Goal: Communication & Community: Answer question/provide support

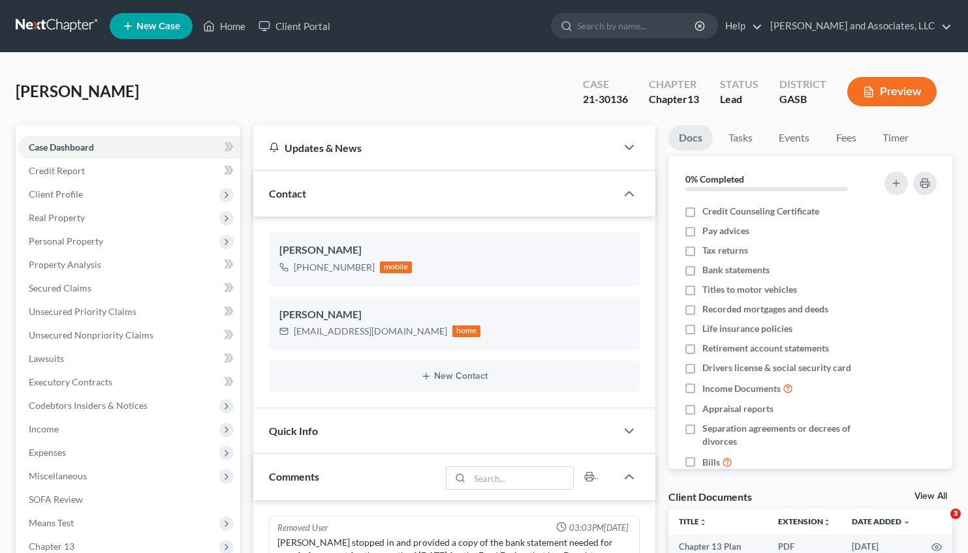
select select "0"
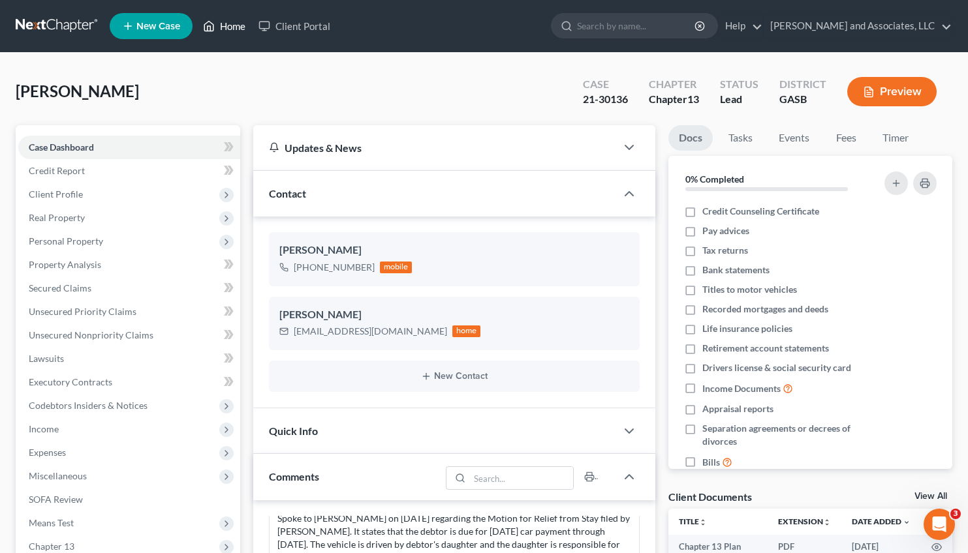
click at [237, 23] on link "Home" at bounding box center [223, 25] width 55 height 23
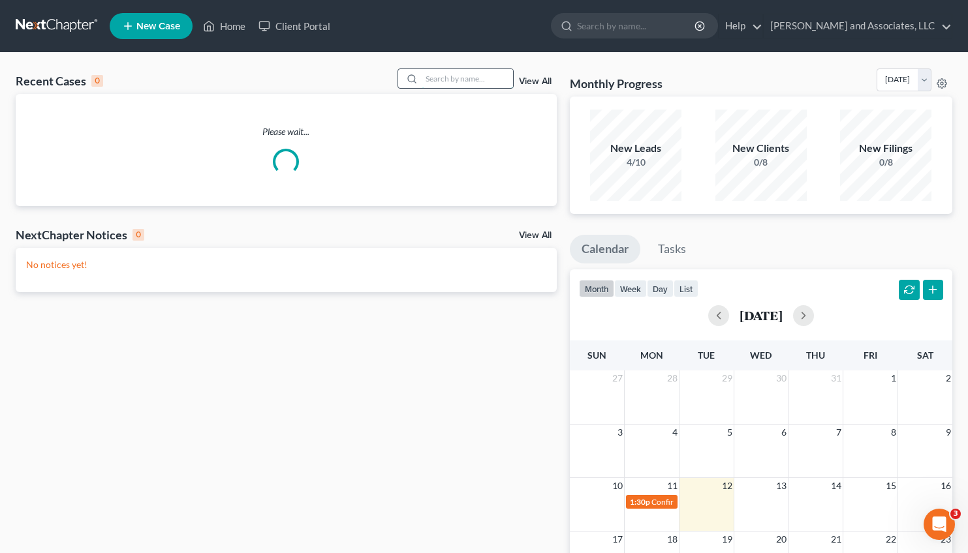
click at [446, 84] on input "search" at bounding box center [467, 78] width 91 height 19
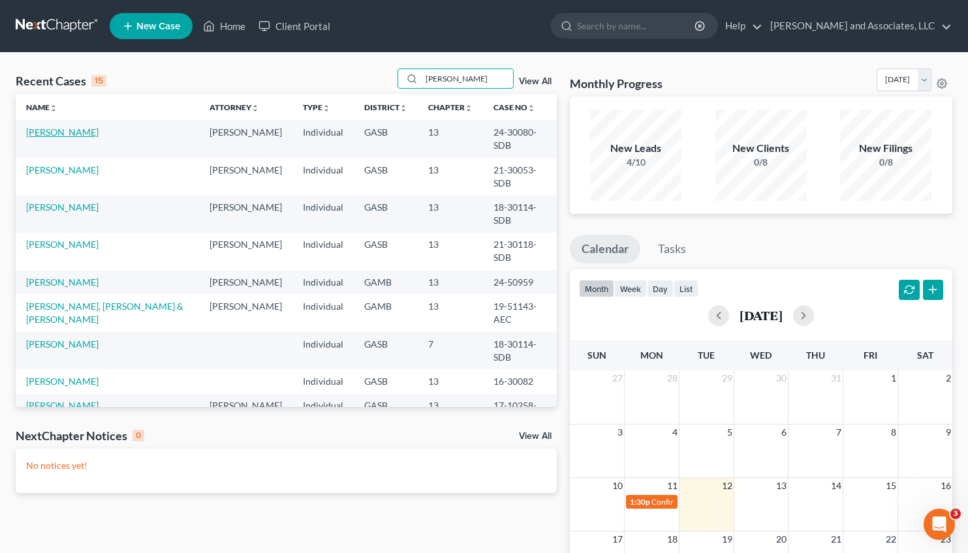
type input "[PERSON_NAME]"
click at [59, 132] on link "[PERSON_NAME]" at bounding box center [62, 132] width 72 height 11
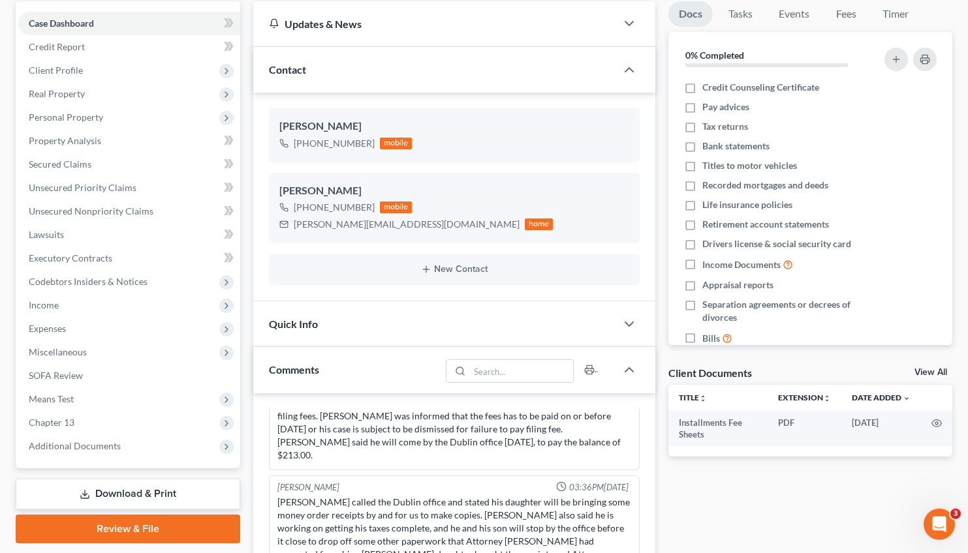
scroll to position [125, 0]
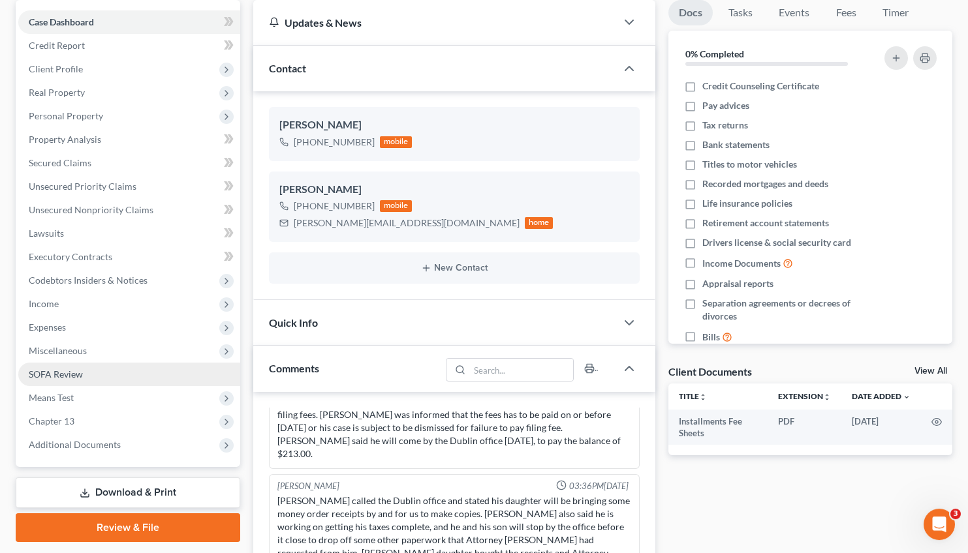
click at [52, 370] on span "SOFA Review" at bounding box center [56, 374] width 54 height 11
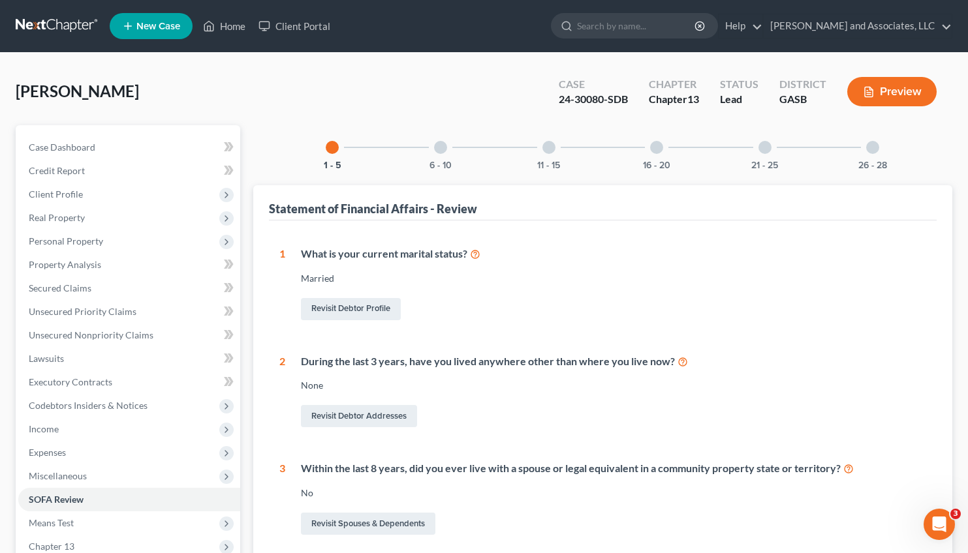
click at [658, 147] on div at bounding box center [656, 147] width 13 height 13
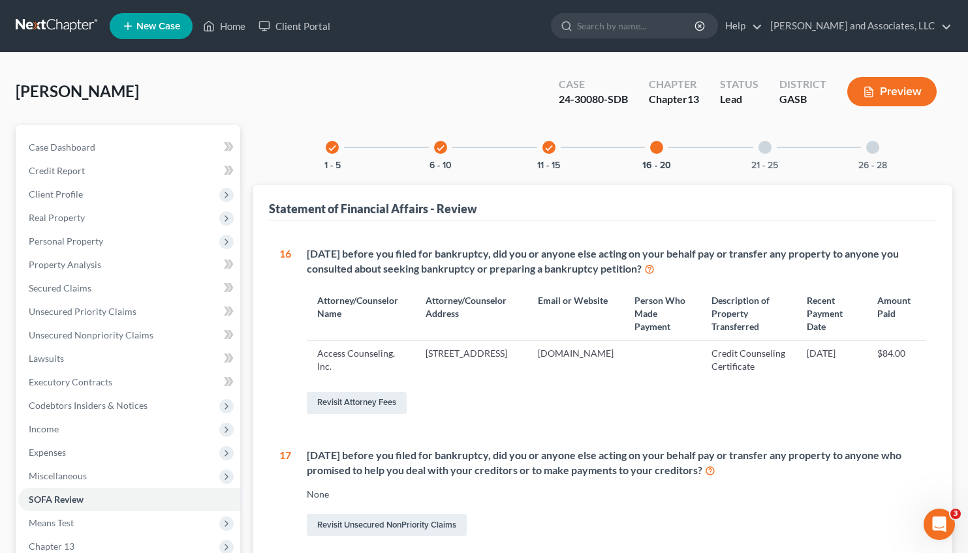
click at [761, 159] on div "21 - 25" at bounding box center [765, 147] width 44 height 44
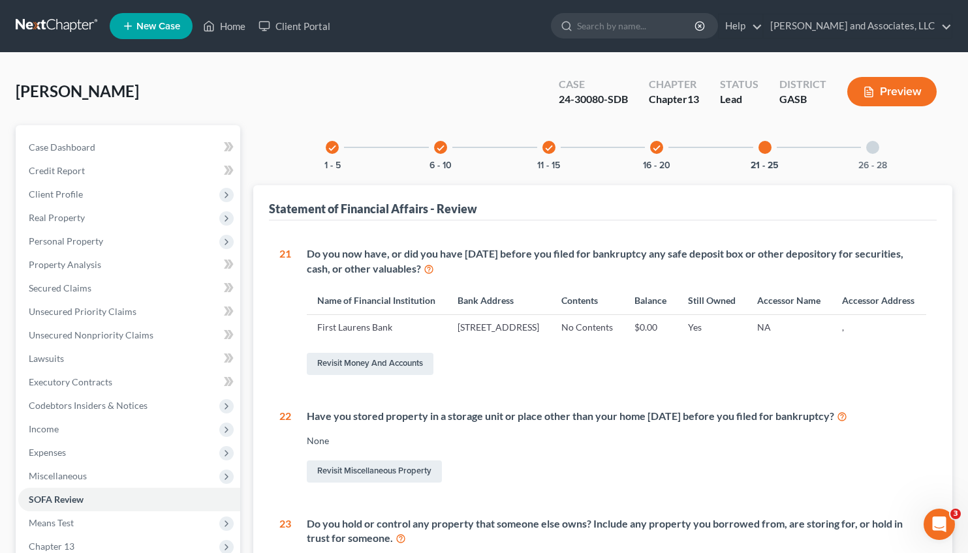
click at [549, 143] on div "check" at bounding box center [548, 147] width 13 height 13
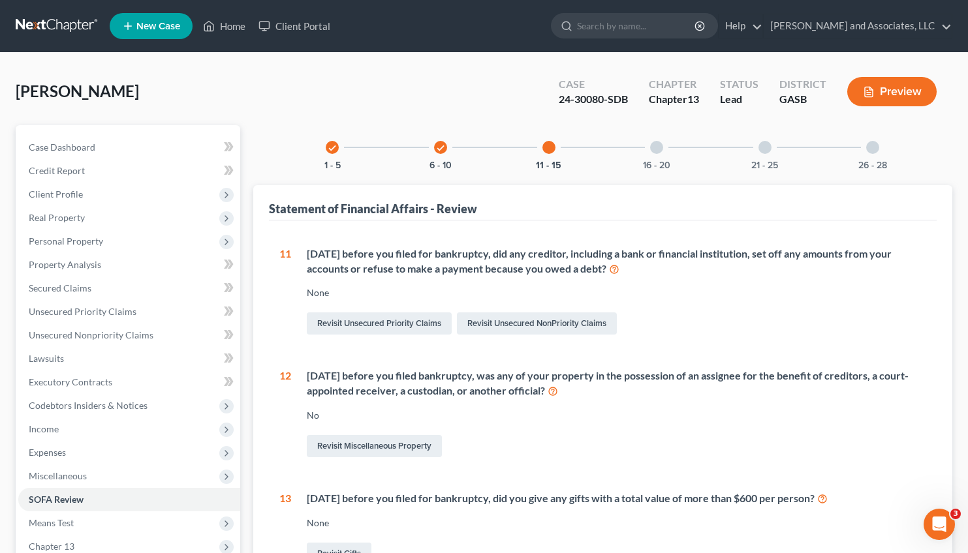
click at [442, 147] on icon "check" at bounding box center [440, 148] width 9 height 9
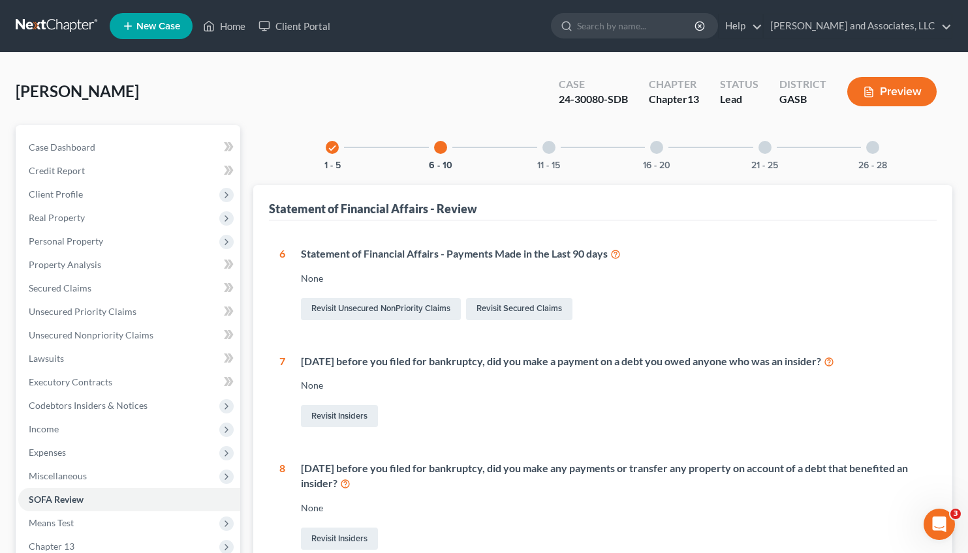
click at [871, 144] on div at bounding box center [872, 147] width 13 height 13
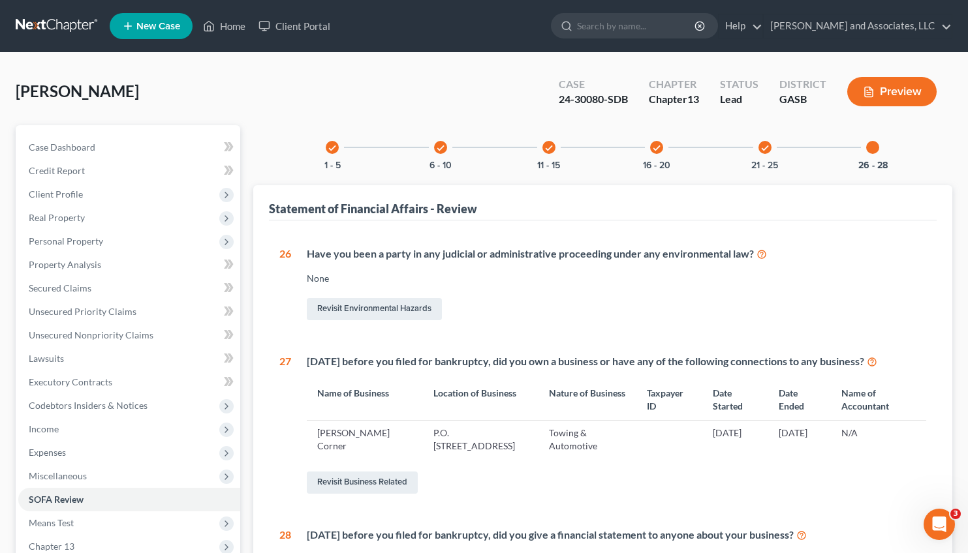
click at [332, 147] on icon "check" at bounding box center [332, 148] width 9 height 9
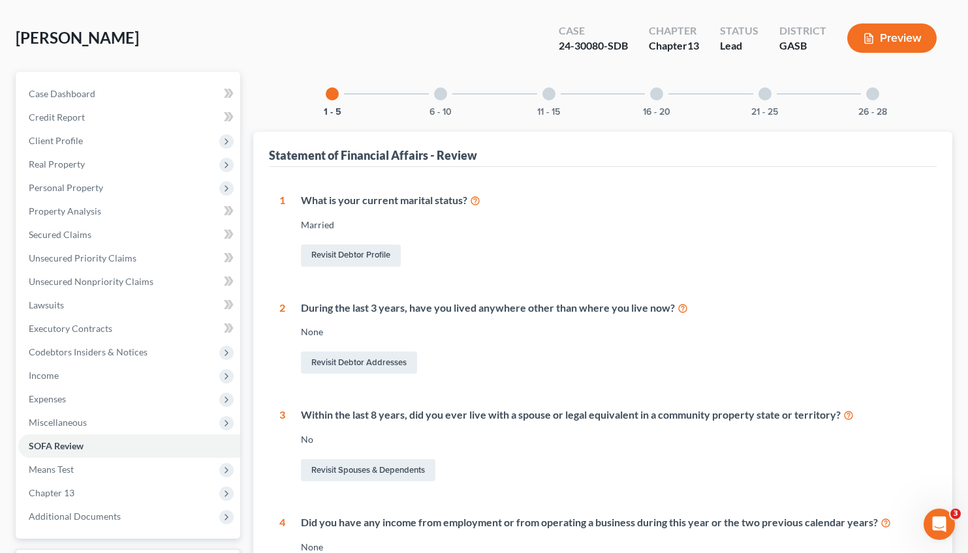
scroll to position [52, 0]
click at [444, 96] on div at bounding box center [440, 95] width 13 height 13
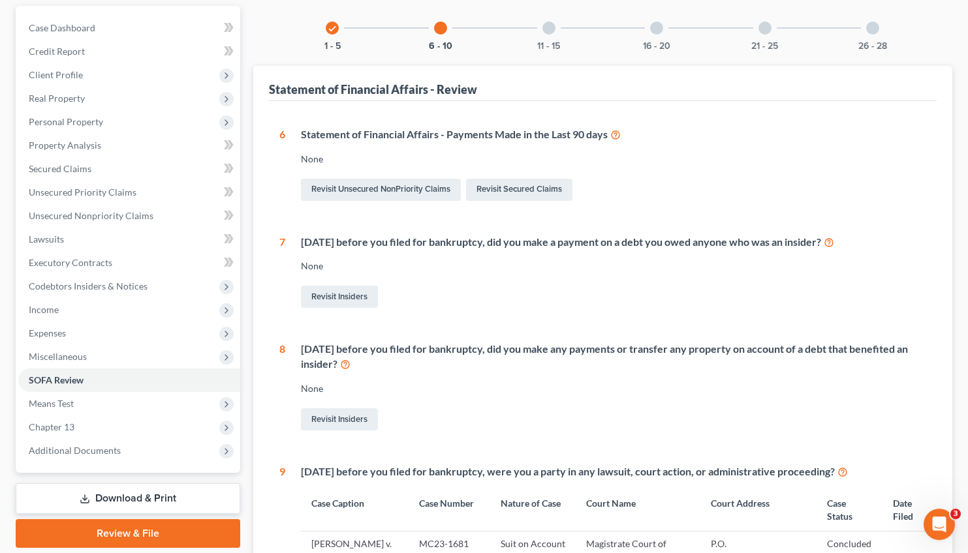
scroll to position [0, 0]
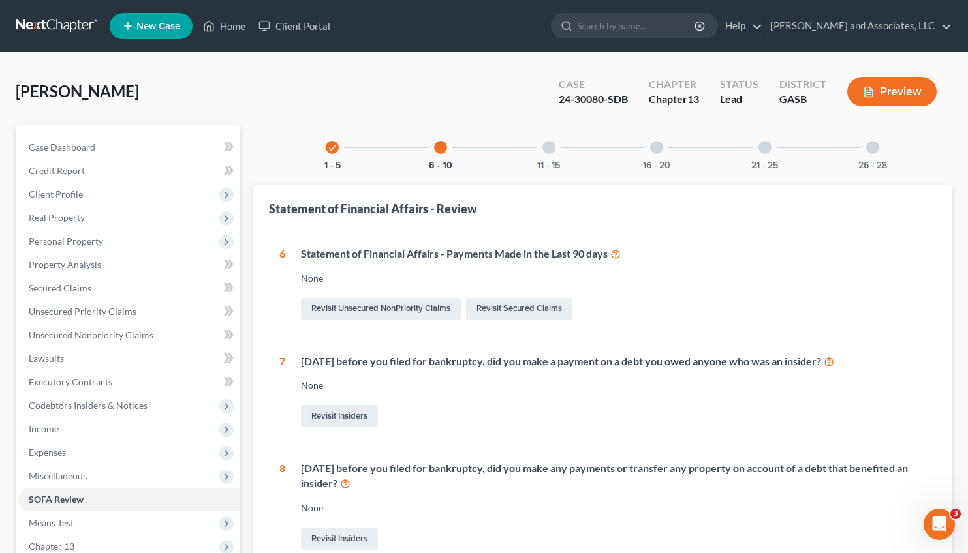
click at [549, 144] on div at bounding box center [548, 147] width 13 height 13
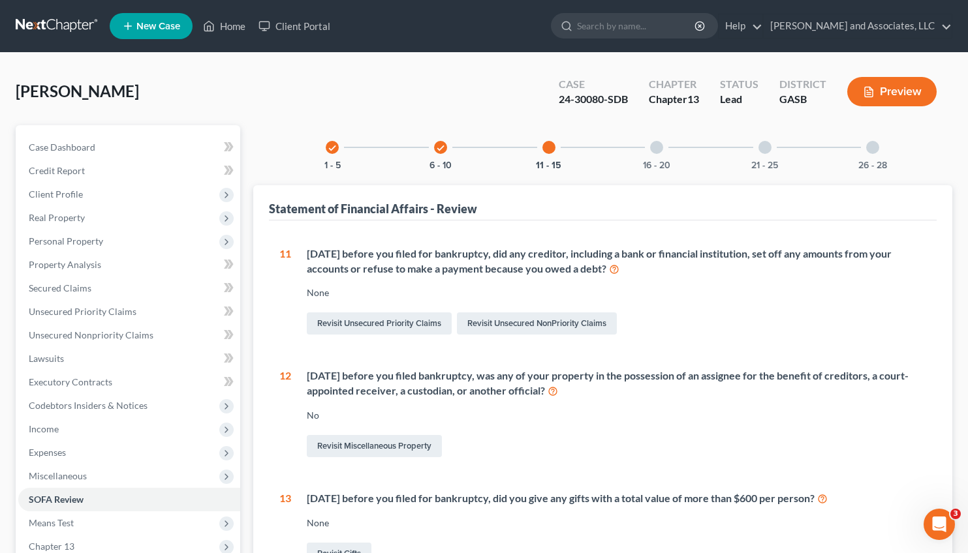
click at [658, 150] on div at bounding box center [656, 147] width 13 height 13
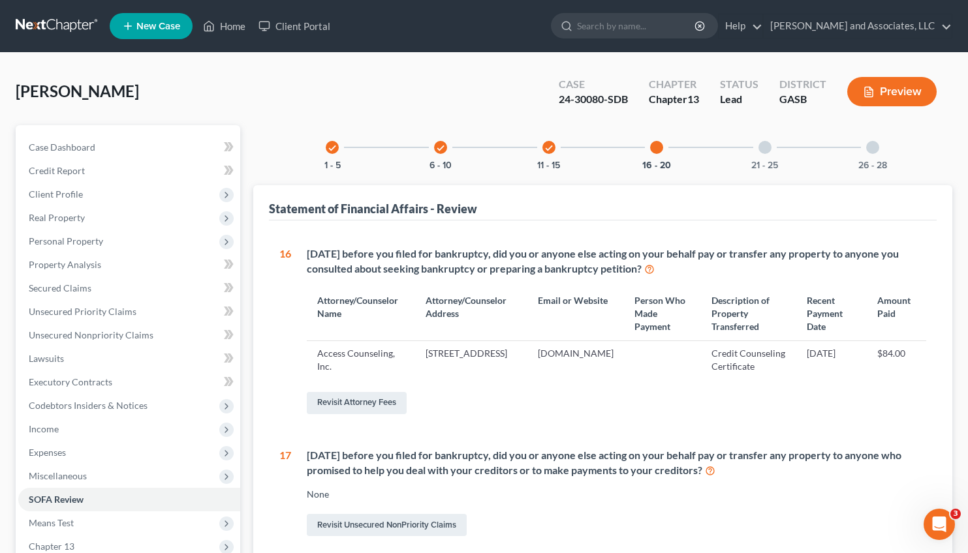
click at [767, 151] on div at bounding box center [764, 147] width 13 height 13
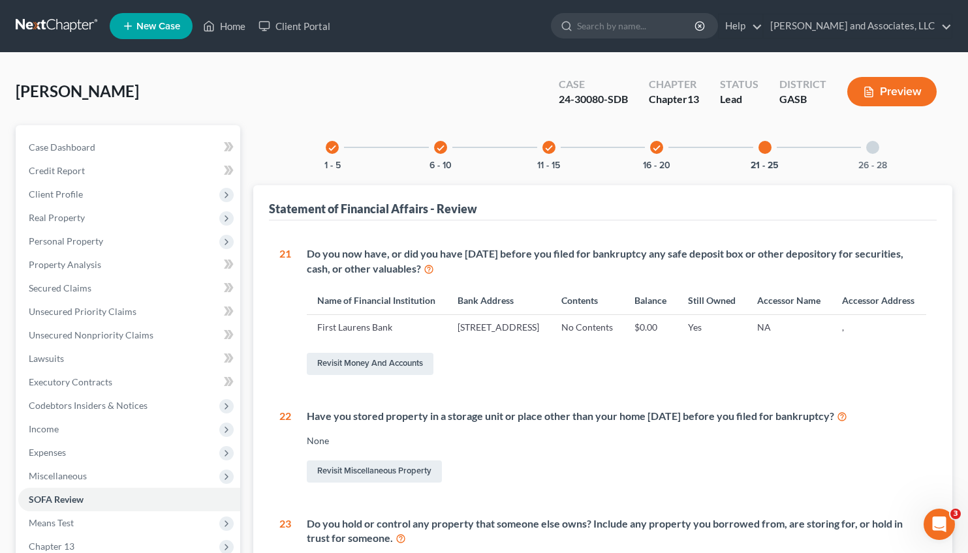
click at [874, 146] on div at bounding box center [872, 147] width 13 height 13
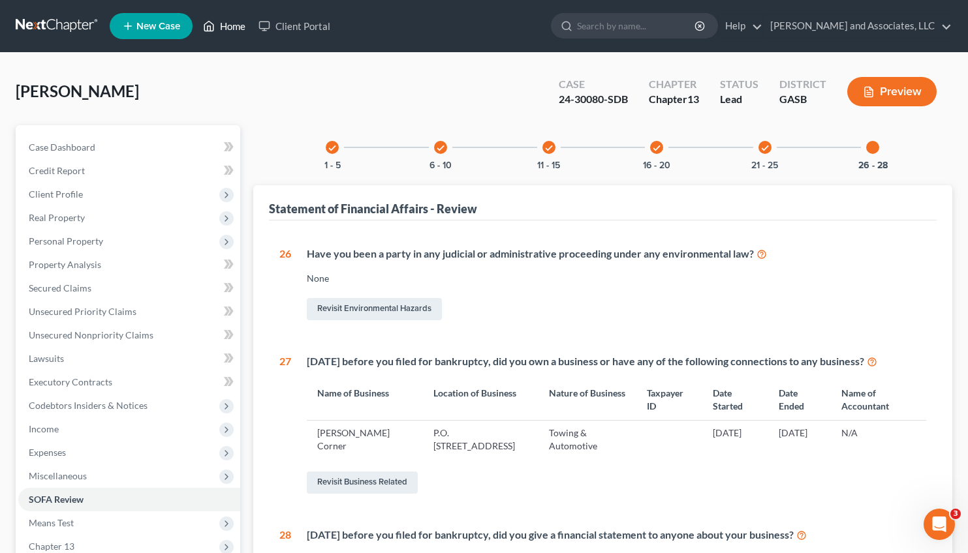
click at [236, 26] on link "Home" at bounding box center [223, 25] width 55 height 23
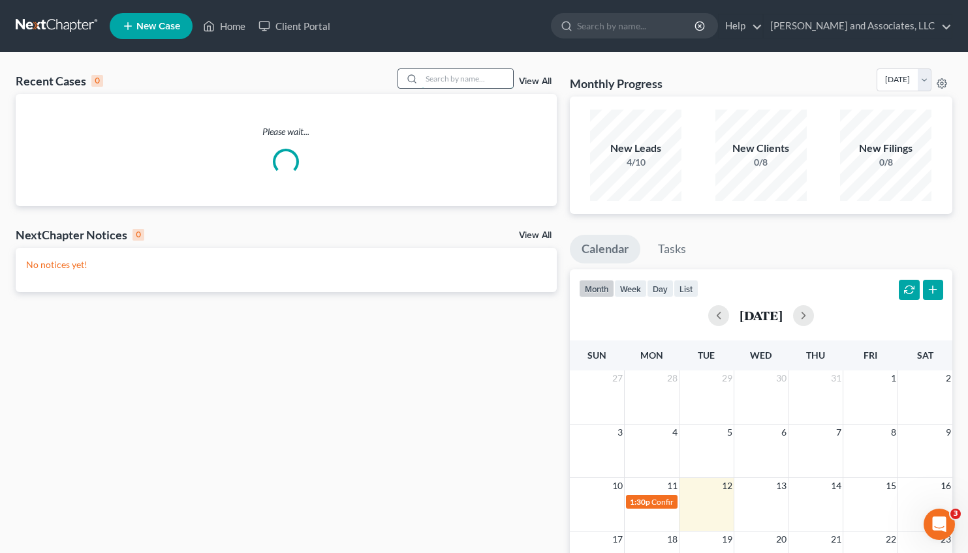
click at [422, 80] on input "search" at bounding box center [467, 78] width 91 height 19
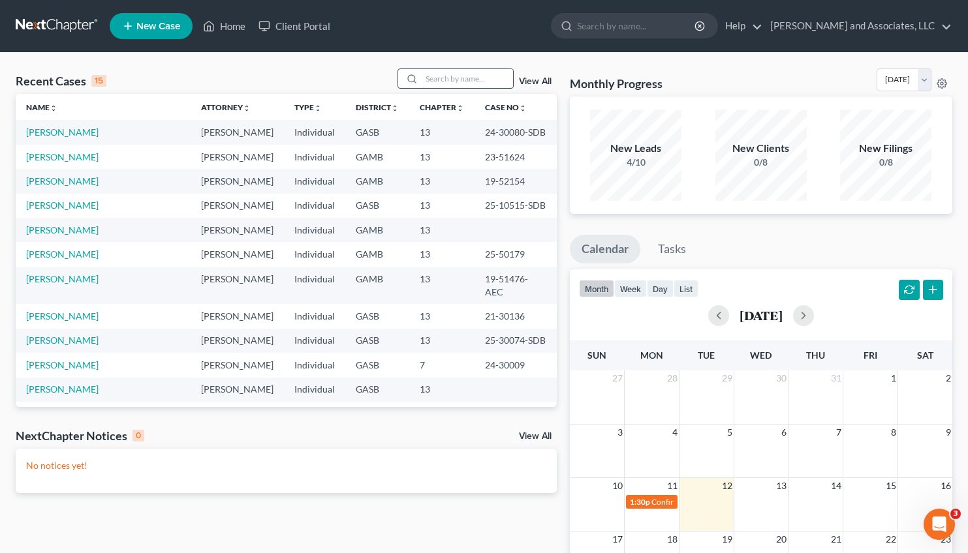
click at [424, 78] on input "search" at bounding box center [467, 78] width 91 height 19
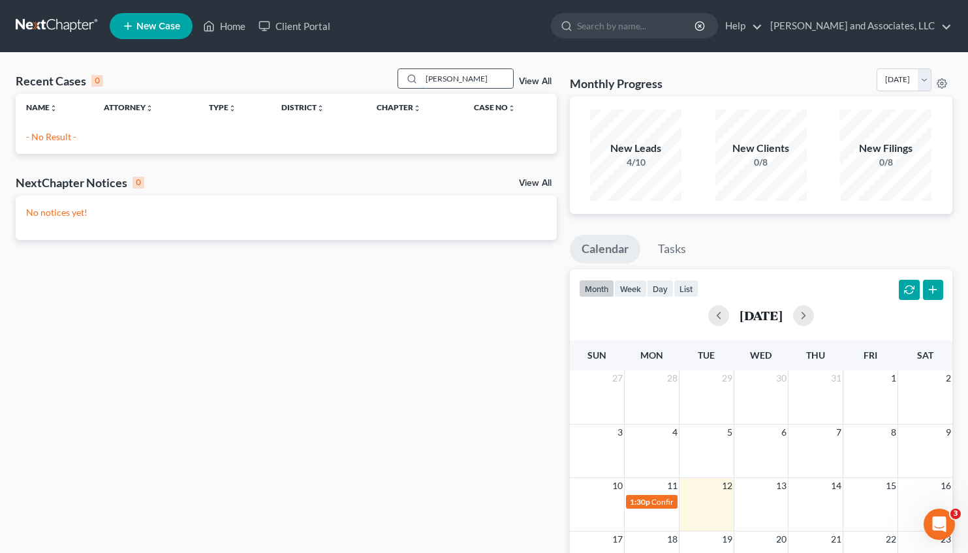
drag, startPoint x: 438, startPoint y: 82, endPoint x: 392, endPoint y: 84, distance: 45.7
click at [422, 84] on input "[PERSON_NAME]" at bounding box center [467, 78] width 91 height 19
type input "[PERSON_NAME]"
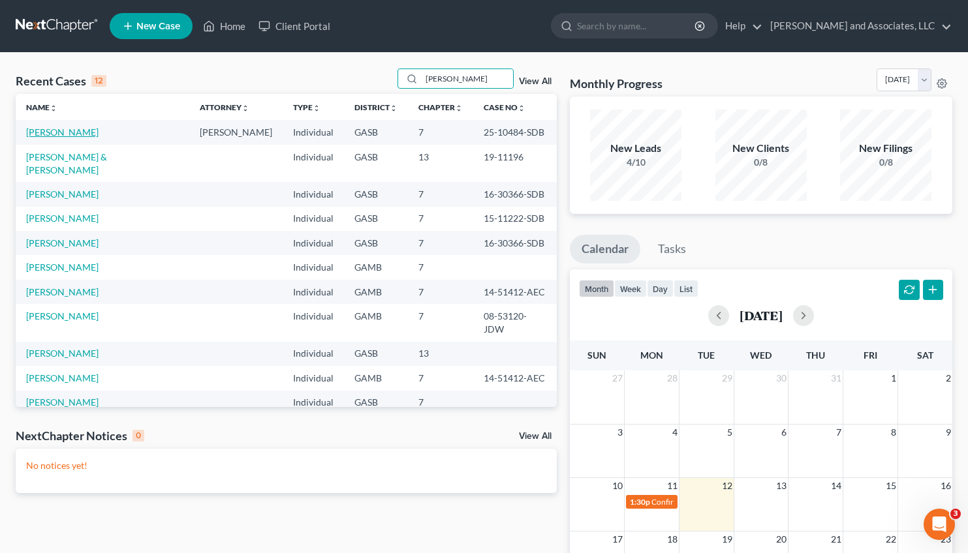
click at [69, 135] on link "[PERSON_NAME]" at bounding box center [62, 132] width 72 height 11
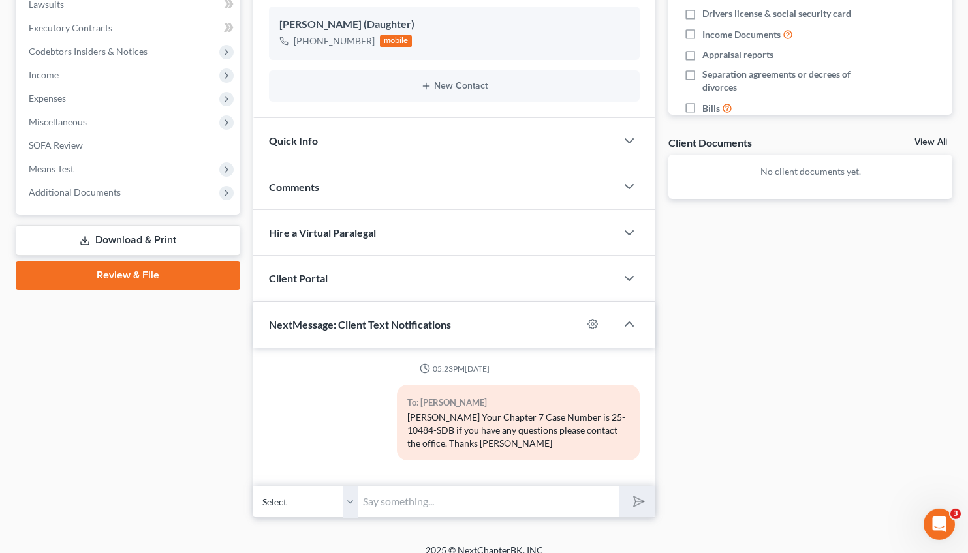
scroll to position [368, 0]
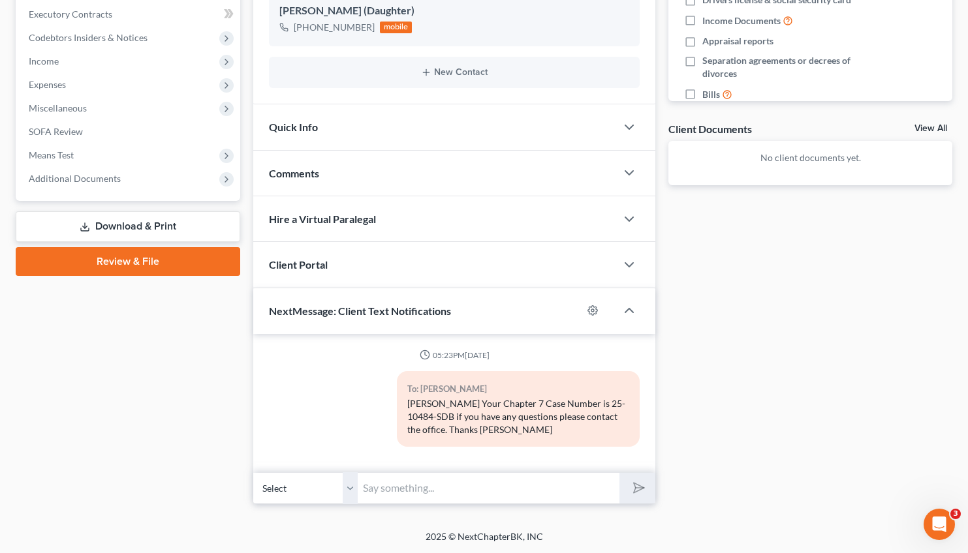
click at [253, 472] on select "Select [PHONE_NUMBER] - [PERSON_NAME] [PHONE_NUMBER] - [PERSON_NAME] (Daughter)" at bounding box center [305, 488] width 104 height 32
click at [392, 489] on input "text" at bounding box center [489, 488] width 262 height 32
type input "Good Afternoon, [PERSON_NAME]. Please ask your daughter to assist you with send…"
click at [643, 487] on icon "submit" at bounding box center [636, 488] width 18 height 18
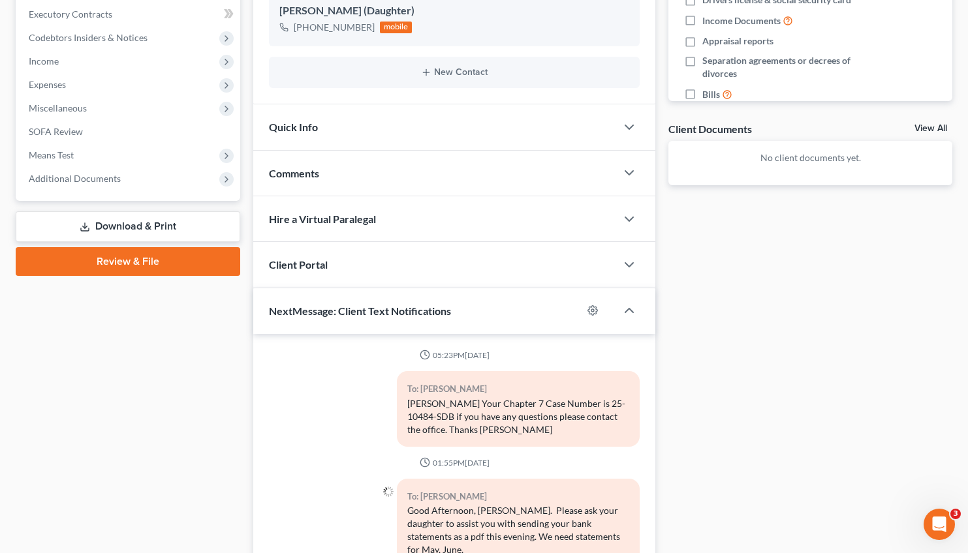
scroll to position [475, 0]
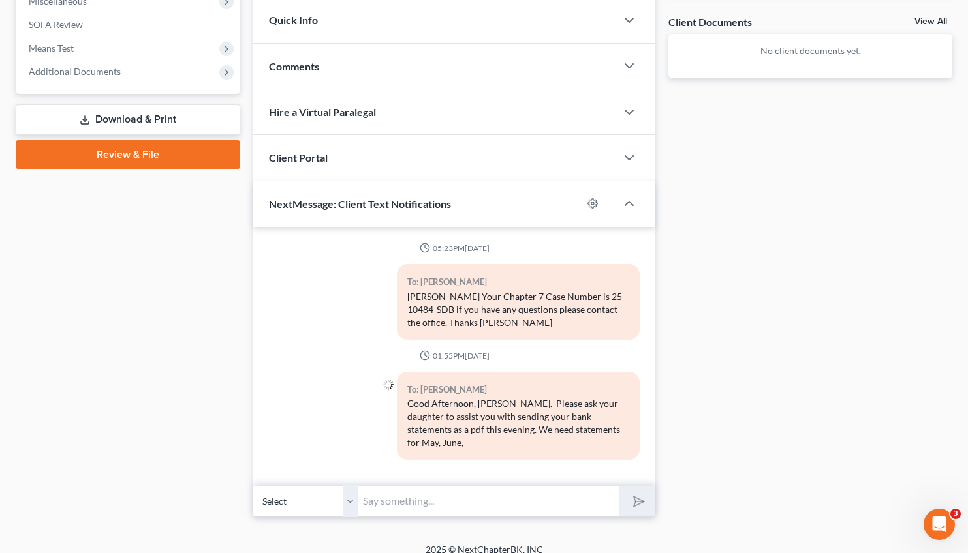
click at [407, 485] on input "text" at bounding box center [489, 501] width 262 height 32
click at [395, 485] on input "and [DATE]. The statements as provided cannot be converted to pdf format. Thank…" at bounding box center [489, 501] width 262 height 32
click at [611, 488] on input "and [DATE]. I was unable to convert the provided statements to pdf format. Than…" at bounding box center [489, 501] width 262 height 32
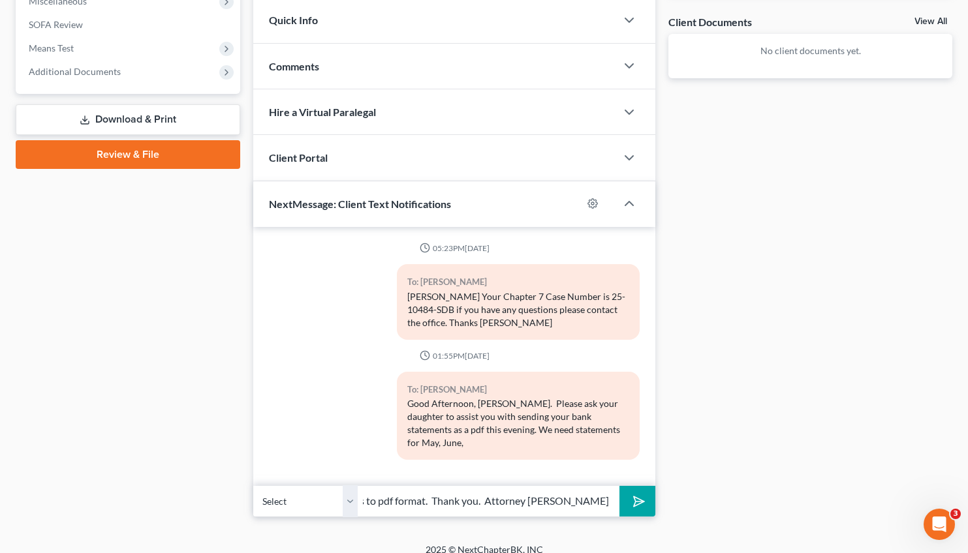
scroll to position [0, 277]
type input "and [DATE]. I was unable to convert the provided statements to pdf format. Than…"
click at [647, 491] on button "submit" at bounding box center [637, 501] width 36 height 31
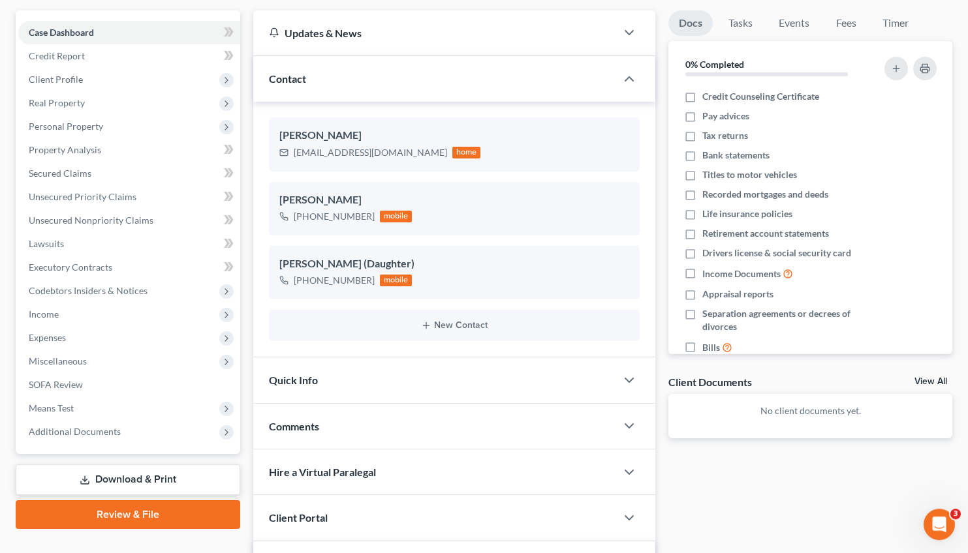
scroll to position [0, 0]
